Goal: Find specific page/section: Find specific page/section

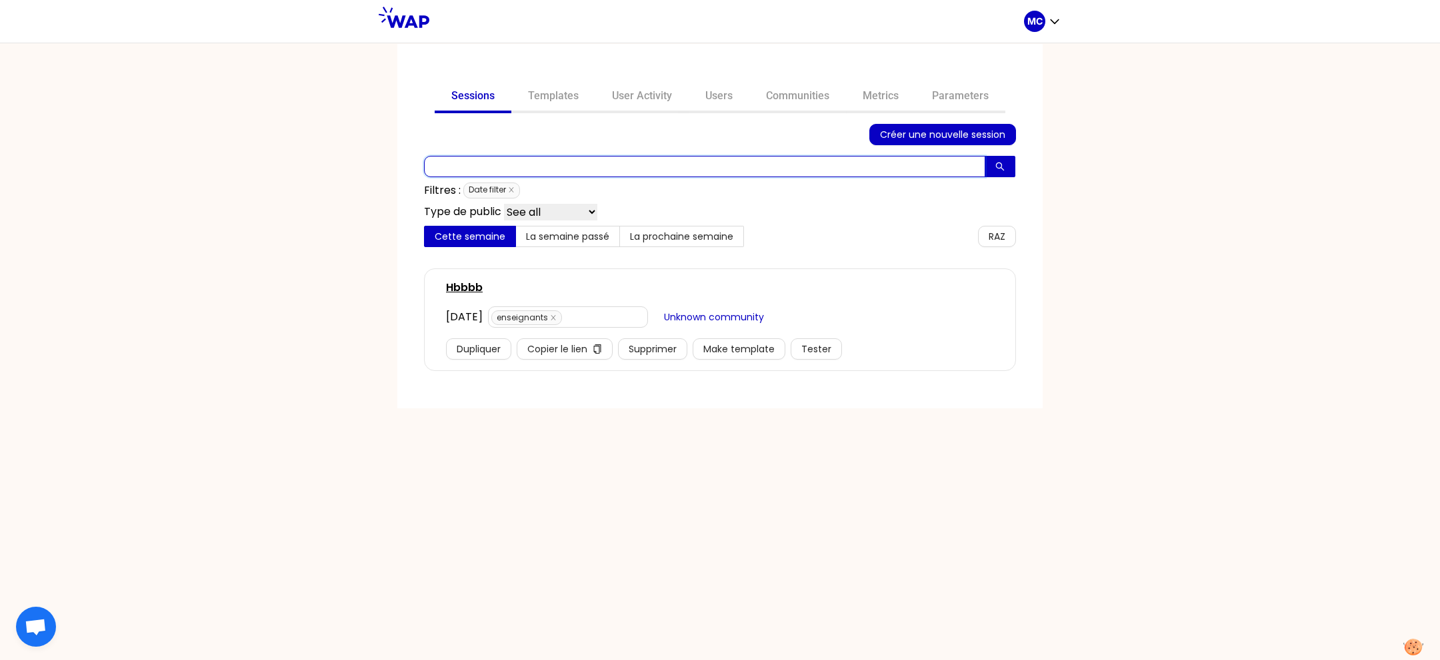
click at [647, 161] on input "text" at bounding box center [704, 166] width 561 height 21
click at [642, 97] on link "User Activity" at bounding box center [641, 97] width 93 height 32
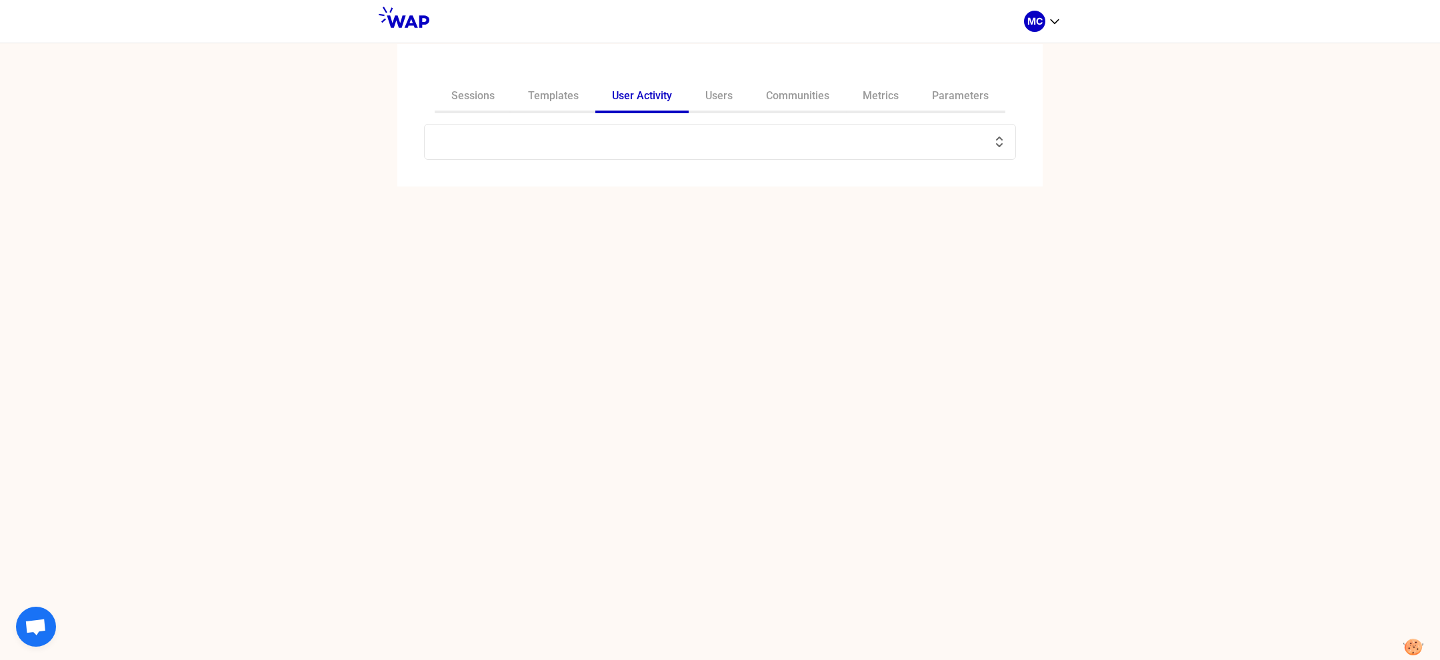
click at [603, 135] on input "text" at bounding box center [712, 142] width 558 height 19
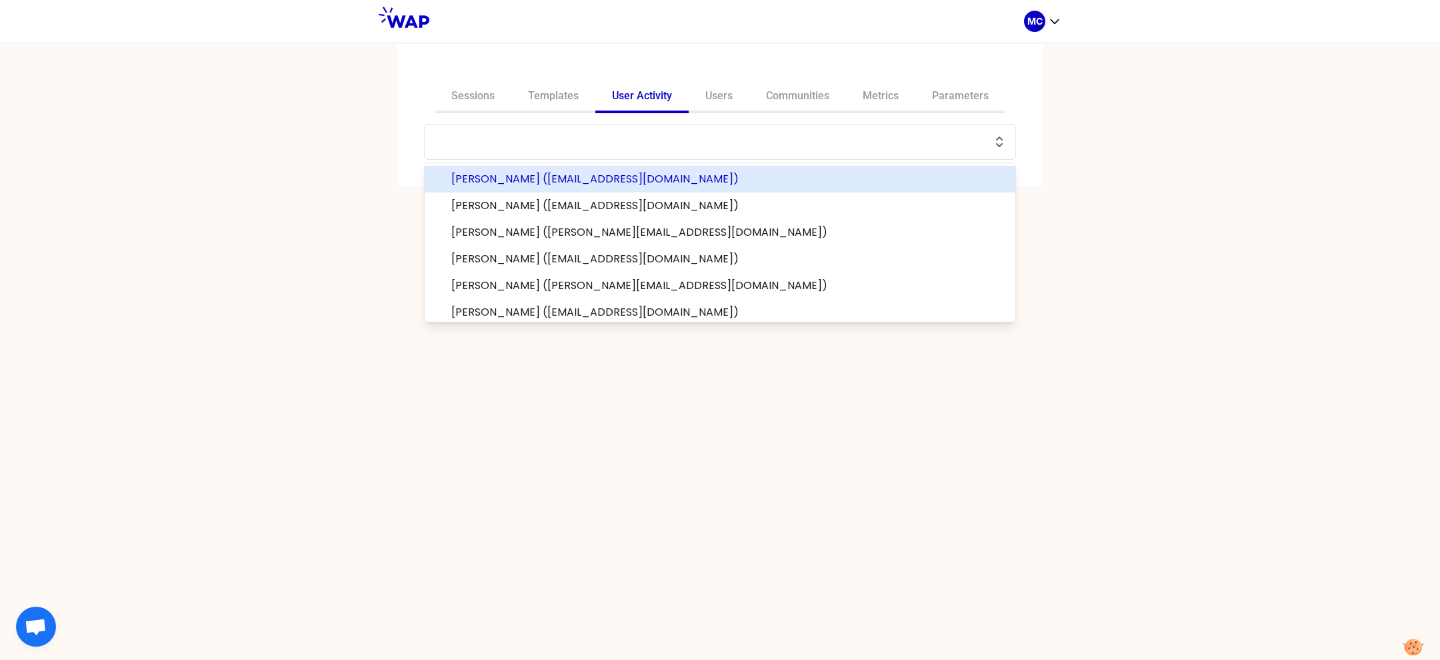
paste input "[PERSON_NAME][EMAIL_ADDRESS][DOMAIN_NAME]"
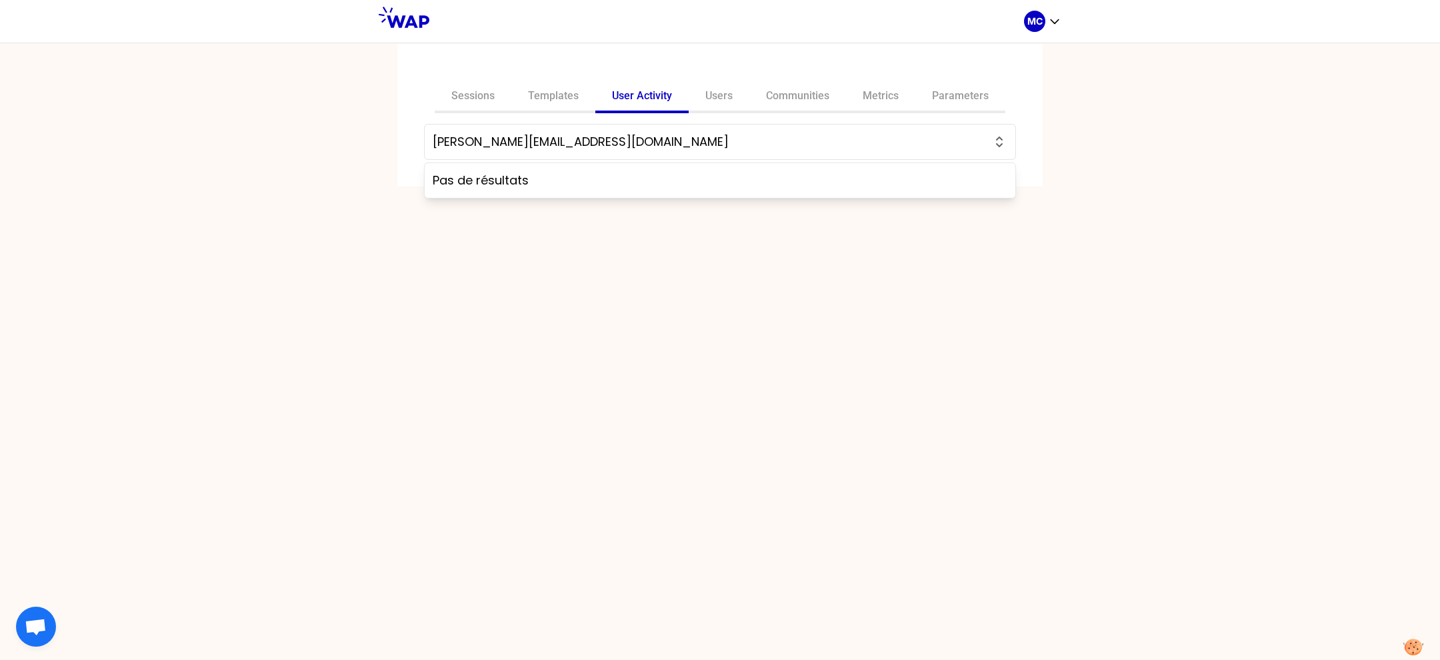
type input "[PERSON_NAME][EMAIL_ADDRESS][DOMAIN_NAME]"
click at [628, 337] on div "Sessions Templates User Activity Users Communities Metrics Parameters [EMAIL_AD…" at bounding box center [720, 352] width 1440 height 618
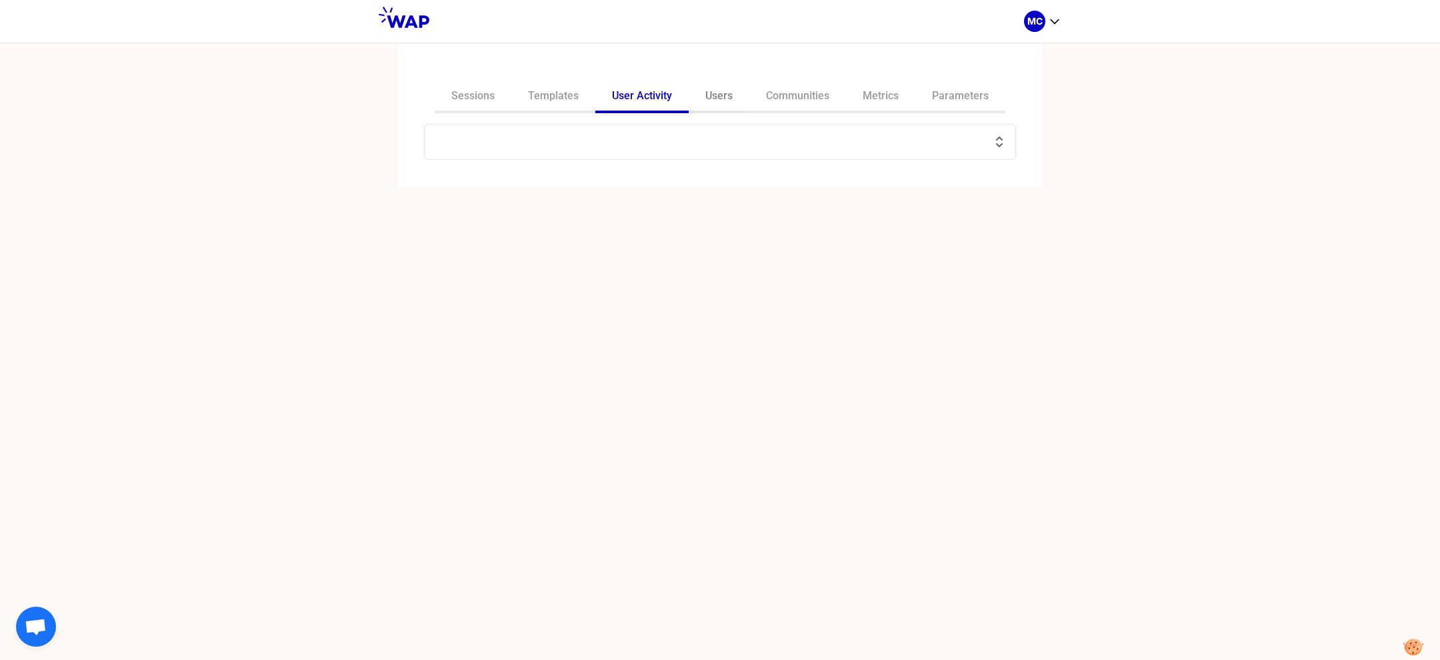
click at [722, 103] on link "Users" at bounding box center [718, 97] width 61 height 32
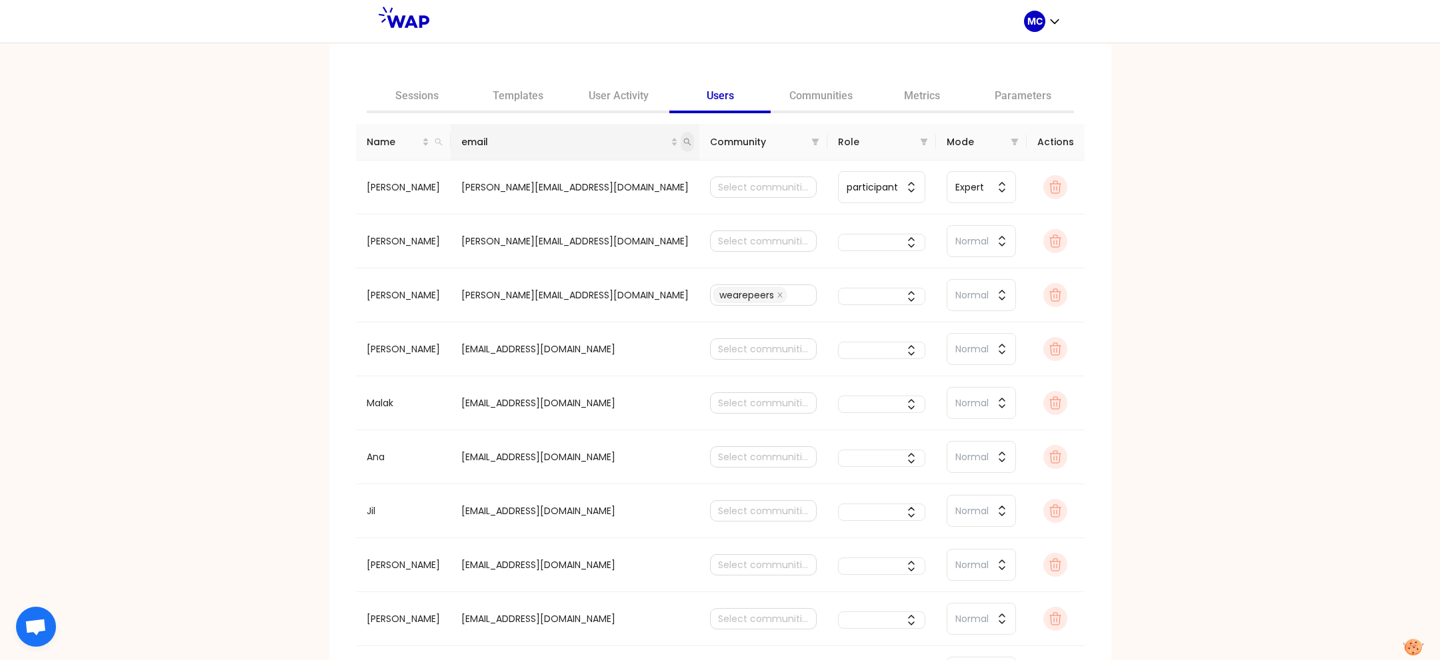
click at [680, 141] on span at bounding box center [686, 142] width 13 height 20
paste input "[PERSON_NAME][EMAIL_ADDRESS][DOMAIN_NAME]"
type input "[PERSON_NAME][EMAIL_ADDRESS][DOMAIN_NAME]"
